Goal: Information Seeking & Learning: Learn about a topic

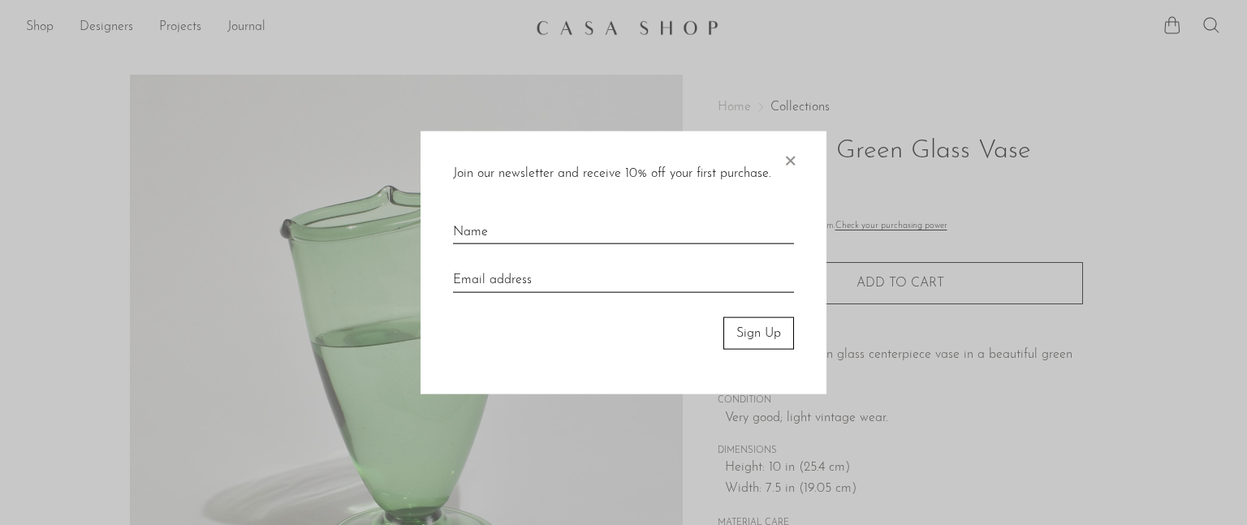
click at [1046, 93] on div at bounding box center [623, 262] width 1247 height 525
click at [761, 46] on div at bounding box center [623, 262] width 1247 height 525
click at [787, 157] on span "×" at bounding box center [790, 157] width 16 height 52
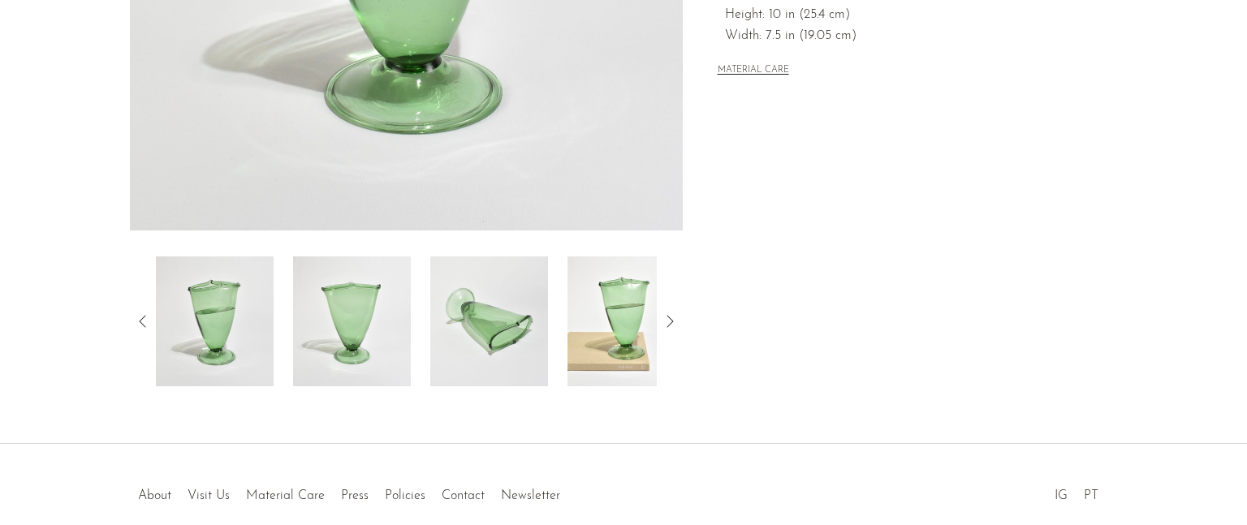
scroll to position [455, 0]
click at [669, 312] on icon at bounding box center [669, 319] width 19 height 19
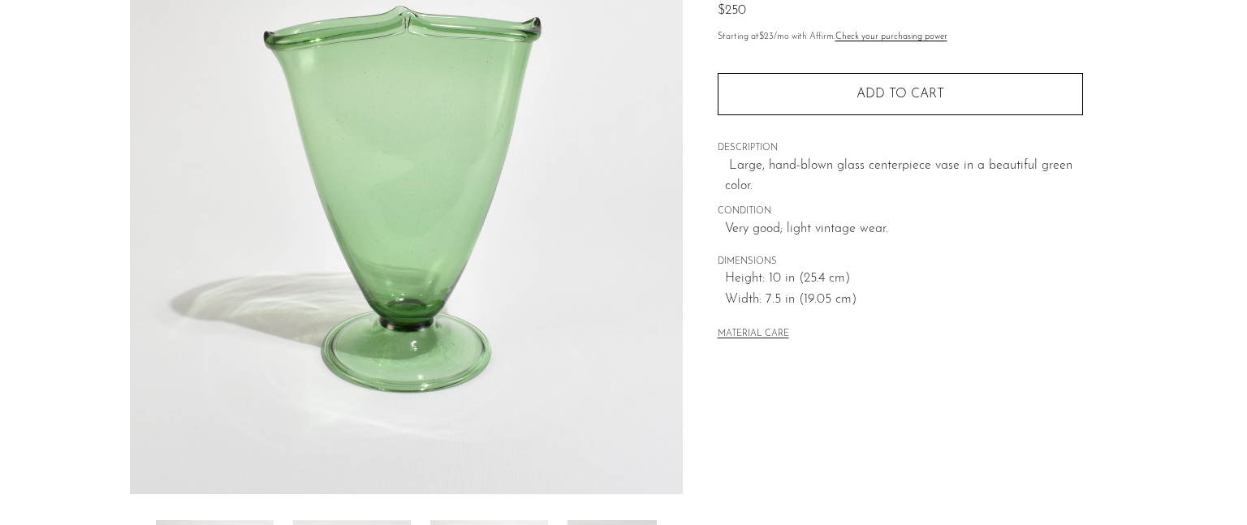
scroll to position [162, 0]
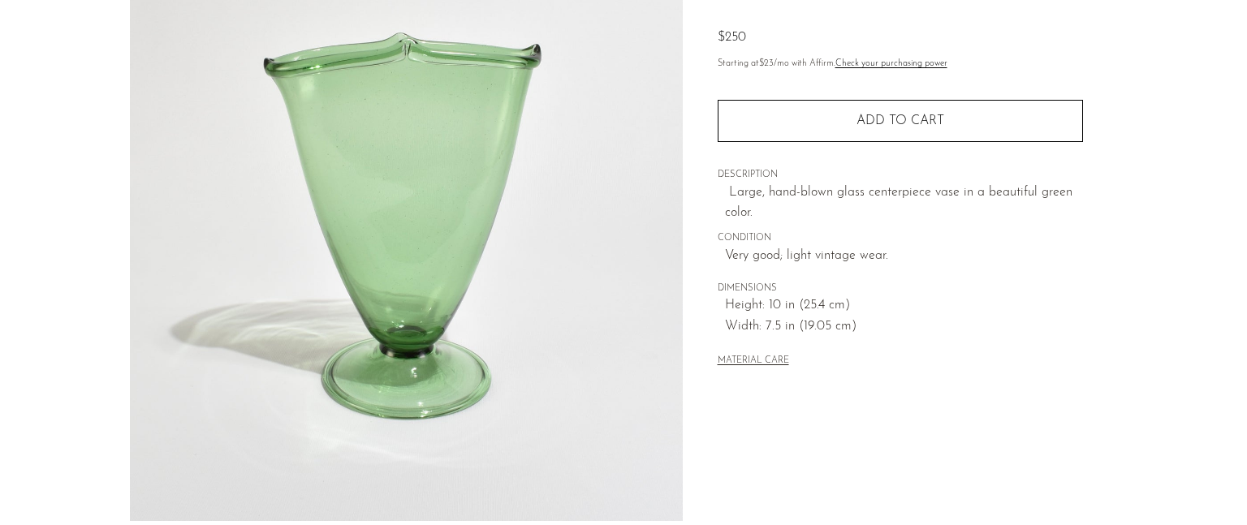
click at [442, 184] on img at bounding box center [406, 216] width 553 height 609
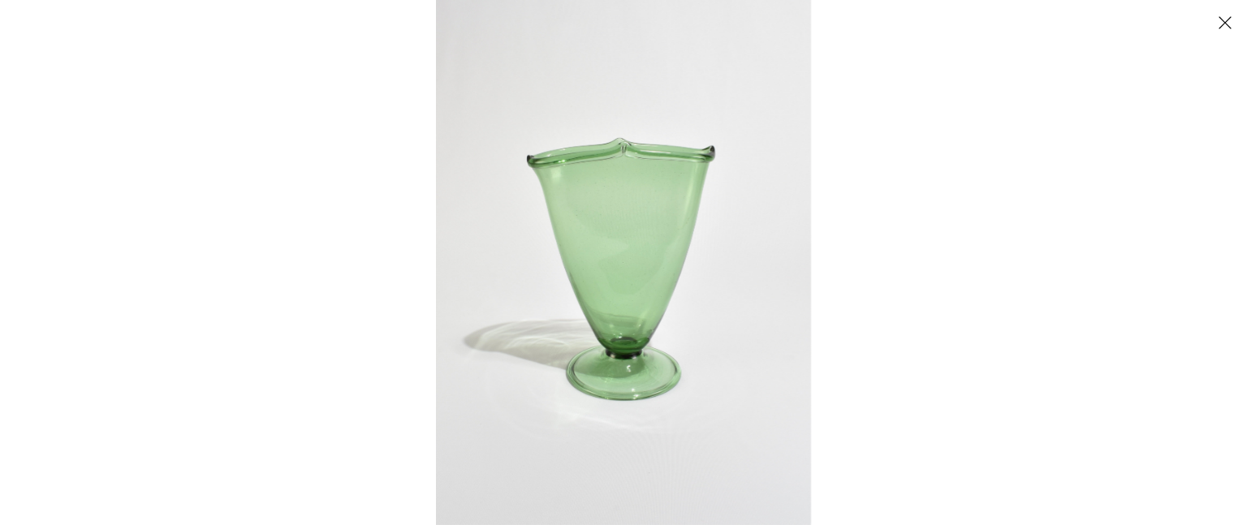
click at [853, 227] on div at bounding box center [1059, 262] width 1247 height 525
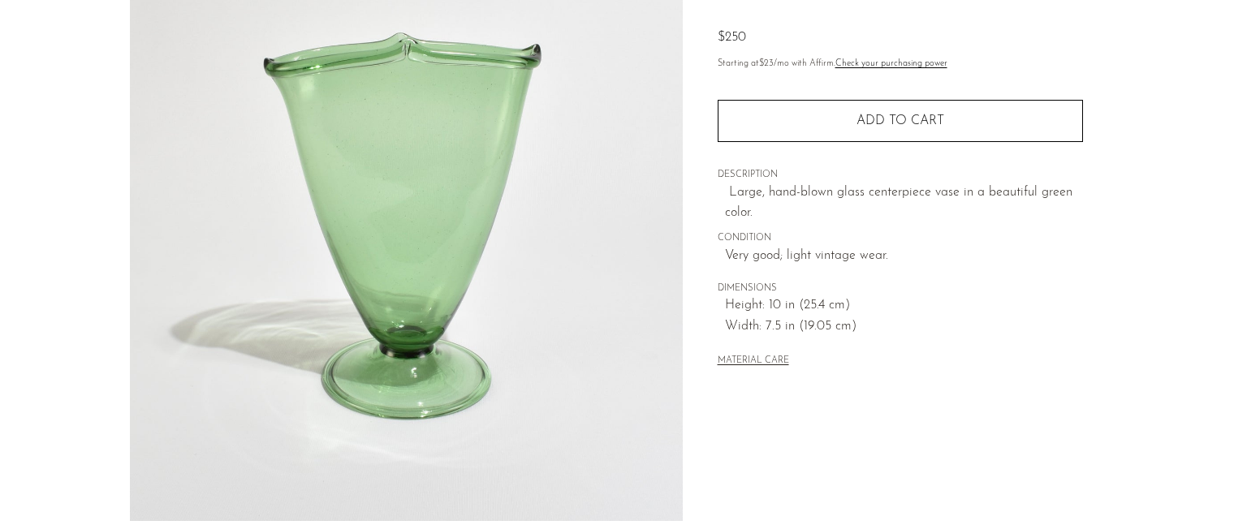
click at [756, 363] on button "MATERIAL CARE" at bounding box center [753, 362] width 71 height 12
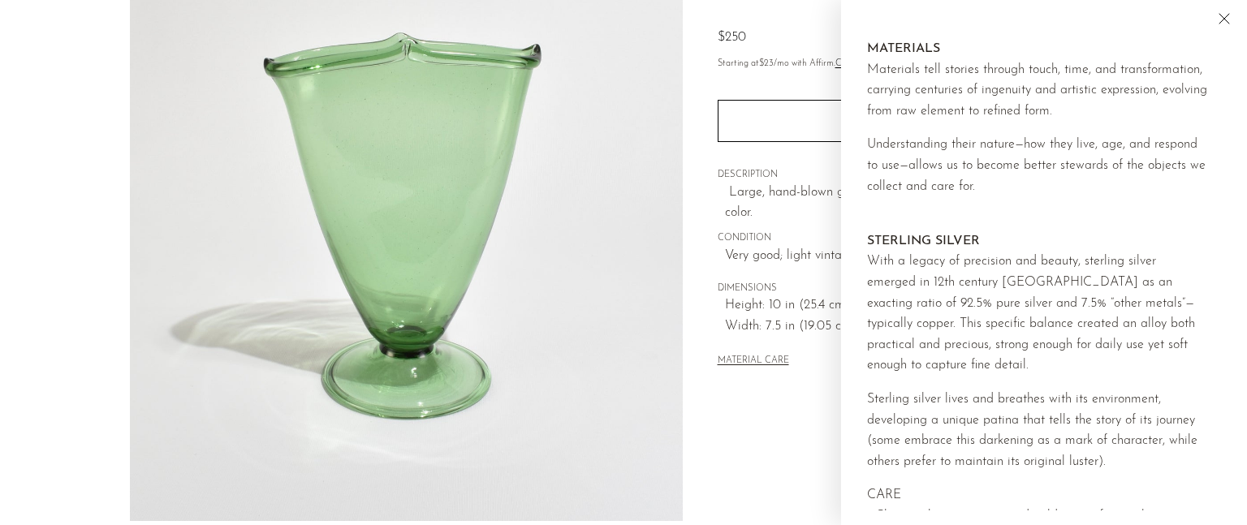
click at [801, 367] on div "MATERIAL CARE" at bounding box center [900, 354] width 365 height 33
click at [708, 494] on div "Home Collections Sculptural Green Glass Vase $250 Starting at $23 /mo with Affi…" at bounding box center [900, 294] width 434 height 765
drag, startPoint x: 708, startPoint y: 494, endPoint x: 1227, endPoint y: 15, distance: 706.1
click at [1227, 15] on icon "Close" at bounding box center [1223, 18] width 19 height 19
